Goal: Understand process/instructions

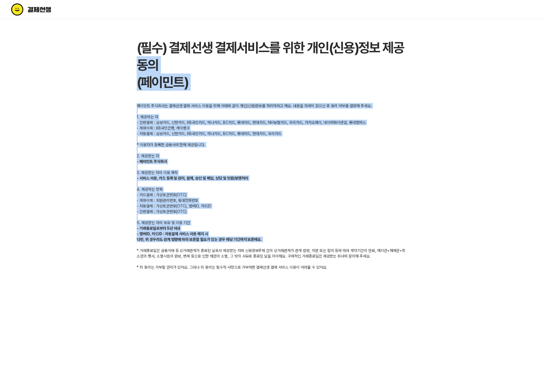
drag, startPoint x: 145, startPoint y: 67, endPoint x: 281, endPoint y: 248, distance: 226.7
click at [259, 244] on section "(필수) 결제선생 결제서비스를 위한 개인(신용)정보 제공 동의 (페이민트) 페이민트 주식회사는 결제선생 결제 서비스 이용을 위해 아래와 같이 …" at bounding box center [273, 154] width 272 height 231
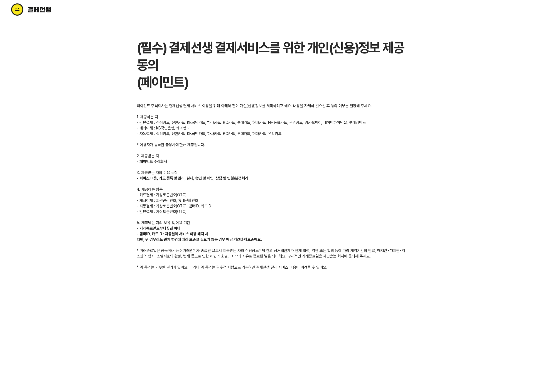
click at [294, 250] on div "페이민트 주식회사는 결제선생 결제 서비스 이용을 위해 아래와 같이 개인(신용)정보를 처리하려고 해요. 내용을 자세히 읽으신 후 동의 여부를 결…" at bounding box center [273, 186] width 272 height 167
